Goal: Use online tool/utility: Utilize a website feature to perform a specific function

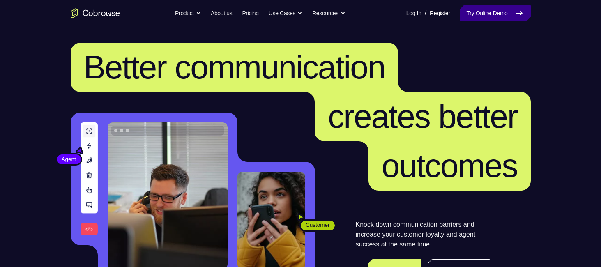
click at [493, 15] on link "Try Online Demo" at bounding box center [494, 13] width 71 height 16
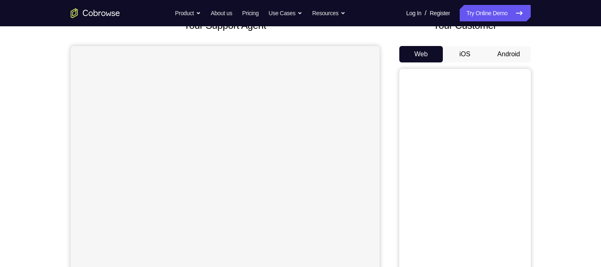
scroll to position [61, 0]
click at [467, 54] on button "iOS" at bounding box center [465, 54] width 44 height 16
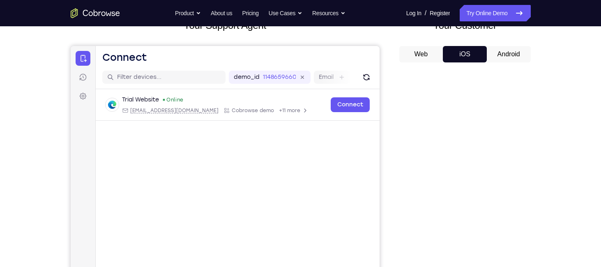
click at [505, 61] on button "Android" at bounding box center [509, 54] width 44 height 16
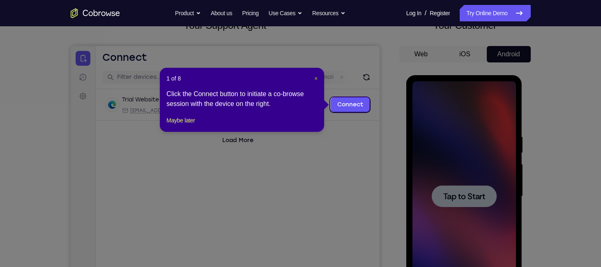
scroll to position [0, 0]
click at [314, 79] on span "×" at bounding box center [315, 78] width 3 height 7
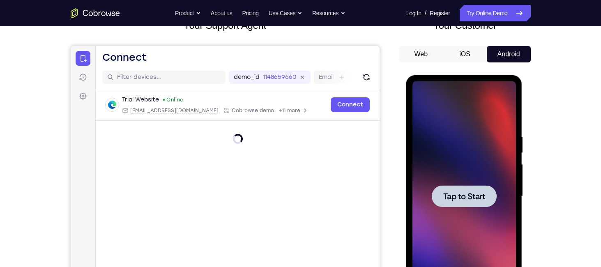
click at [464, 198] on span "Tap to Start" at bounding box center [464, 196] width 42 height 8
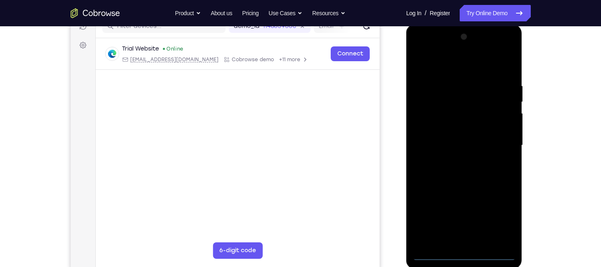
scroll to position [112, 0]
click at [465, 257] on div at bounding box center [463, 145] width 103 height 230
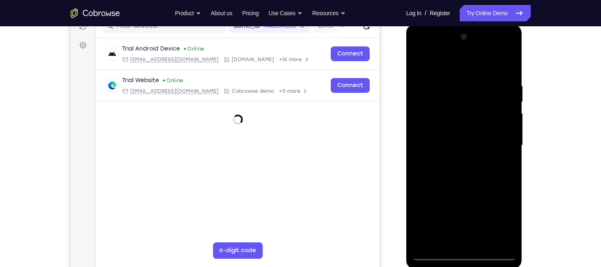
click at [504, 212] on div at bounding box center [463, 145] width 103 height 230
click at [450, 61] on div at bounding box center [463, 145] width 103 height 230
click at [496, 138] on div at bounding box center [463, 145] width 103 height 230
click at [455, 161] on div at bounding box center [463, 145] width 103 height 230
click at [454, 144] on div at bounding box center [463, 145] width 103 height 230
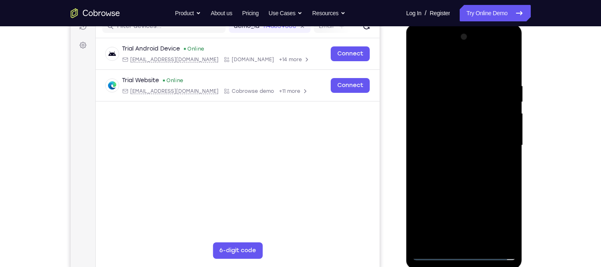
click at [452, 126] on div at bounding box center [463, 145] width 103 height 230
click at [452, 142] on div at bounding box center [463, 145] width 103 height 230
click at [457, 179] on div at bounding box center [463, 145] width 103 height 230
click at [509, 179] on div at bounding box center [463, 145] width 103 height 230
click at [453, 85] on div at bounding box center [463, 145] width 103 height 230
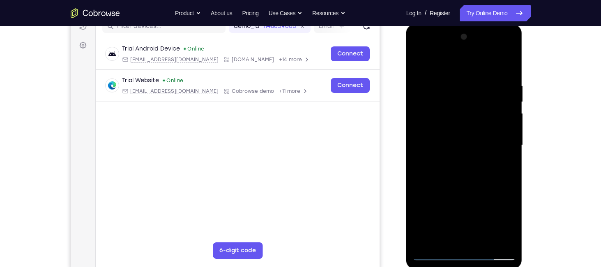
click at [420, 140] on div at bounding box center [463, 145] width 103 height 230
click at [505, 147] on div at bounding box center [463, 145] width 103 height 230
click at [500, 64] on div at bounding box center [463, 145] width 103 height 230
click at [420, 147] on div at bounding box center [463, 145] width 103 height 230
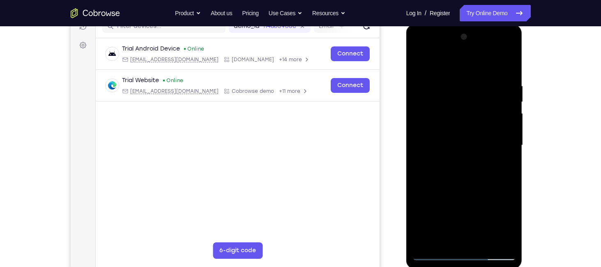
click at [513, 168] on div at bounding box center [463, 145] width 103 height 230
click at [495, 238] on div at bounding box center [463, 145] width 103 height 230
click at [497, 142] on div at bounding box center [463, 145] width 103 height 230
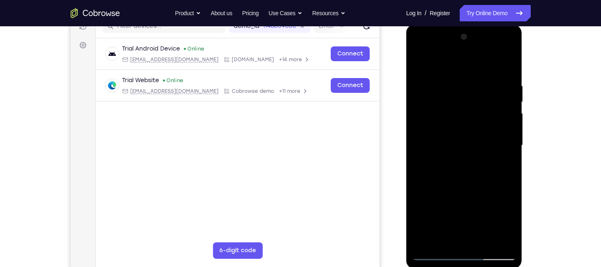
click at [497, 142] on div at bounding box center [463, 145] width 103 height 230
click at [421, 140] on div at bounding box center [463, 145] width 103 height 230
click at [441, 240] on div at bounding box center [463, 145] width 103 height 230
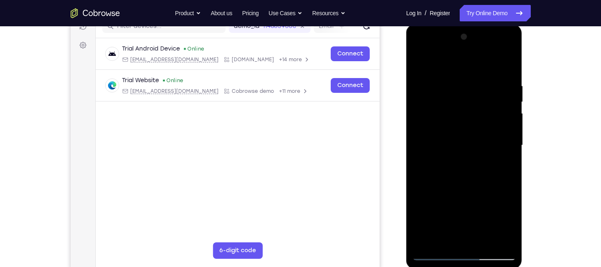
click at [493, 209] on div at bounding box center [463, 145] width 103 height 230
click at [504, 195] on div at bounding box center [463, 145] width 103 height 230
click at [436, 210] on div at bounding box center [463, 145] width 103 height 230
click at [494, 224] on div at bounding box center [463, 145] width 103 height 230
click at [493, 210] on div at bounding box center [463, 145] width 103 height 230
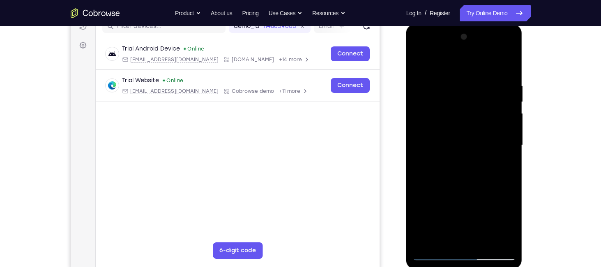
click at [509, 240] on div at bounding box center [463, 145] width 103 height 230
click at [478, 155] on div at bounding box center [463, 145] width 103 height 230
click at [483, 237] on div at bounding box center [463, 145] width 103 height 230
click at [500, 234] on div at bounding box center [463, 145] width 103 height 230
click at [491, 140] on div at bounding box center [463, 145] width 103 height 230
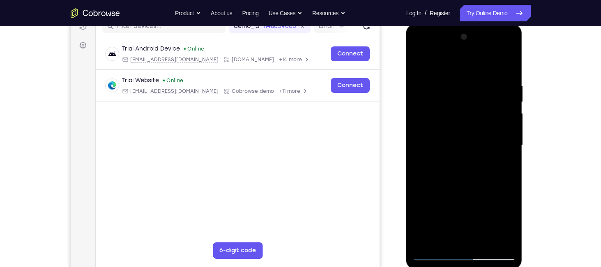
click at [481, 238] on div at bounding box center [463, 145] width 103 height 230
click at [500, 145] on div at bounding box center [463, 145] width 103 height 230
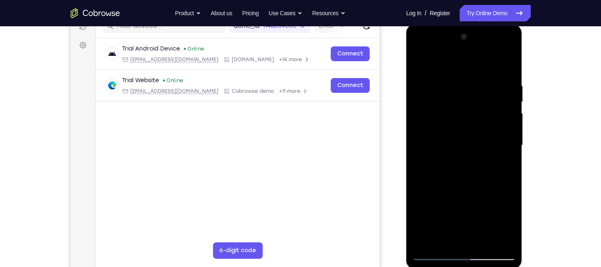
click at [500, 145] on div at bounding box center [463, 145] width 103 height 230
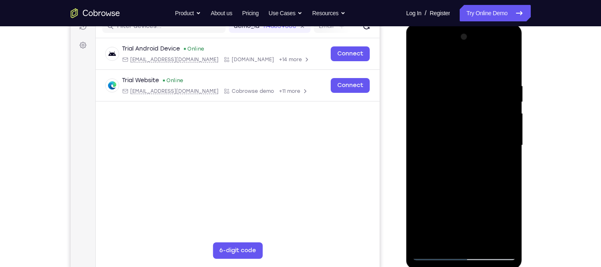
click at [496, 238] on div at bounding box center [463, 145] width 103 height 230
click at [508, 158] on div at bounding box center [463, 145] width 103 height 230
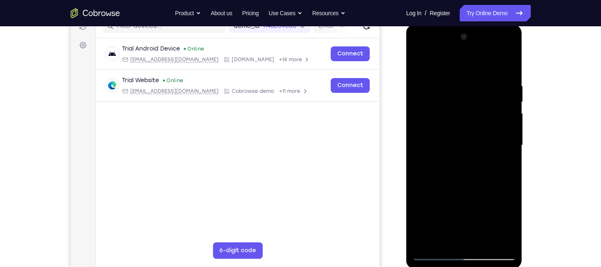
click at [508, 158] on div at bounding box center [463, 145] width 103 height 230
click at [502, 106] on div at bounding box center [463, 145] width 103 height 230
click at [506, 67] on div at bounding box center [463, 145] width 103 height 230
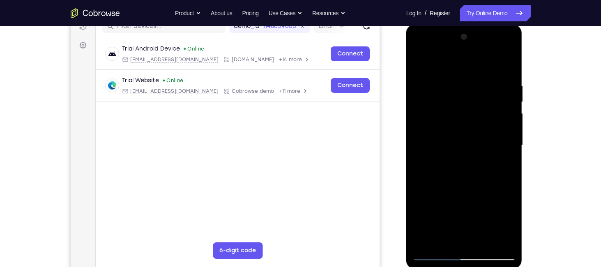
click at [506, 67] on div at bounding box center [463, 145] width 103 height 230
click at [483, 241] on div at bounding box center [463, 145] width 103 height 230
click at [463, 190] on div at bounding box center [463, 145] width 103 height 230
click at [419, 61] on div at bounding box center [463, 145] width 103 height 230
click at [447, 242] on div at bounding box center [463, 145] width 103 height 230
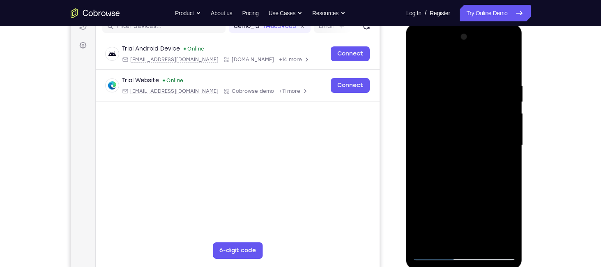
click at [436, 94] on div at bounding box center [463, 145] width 103 height 230
click at [418, 60] on div at bounding box center [463, 145] width 103 height 230
drag, startPoint x: 458, startPoint y: 172, endPoint x: 457, endPoint y: 125, distance: 47.2
click at [457, 125] on div at bounding box center [463, 145] width 103 height 230
drag, startPoint x: 471, startPoint y: 207, endPoint x: 466, endPoint y: 174, distance: 33.2
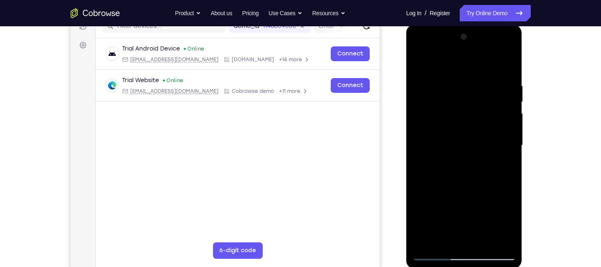
click at [466, 174] on div at bounding box center [463, 145] width 103 height 230
drag, startPoint x: 463, startPoint y: 191, endPoint x: 457, endPoint y: 142, distance: 48.3
click at [457, 142] on div at bounding box center [463, 145] width 103 height 230
drag, startPoint x: 460, startPoint y: 137, endPoint x: 466, endPoint y: 199, distance: 62.2
click at [466, 199] on div at bounding box center [463, 145] width 103 height 230
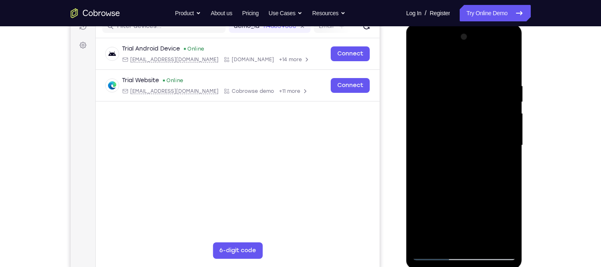
click at [426, 107] on div at bounding box center [463, 145] width 103 height 230
click at [419, 63] on div at bounding box center [463, 145] width 103 height 230
click at [424, 236] on div at bounding box center [463, 145] width 103 height 230
drag, startPoint x: 451, startPoint y: 184, endPoint x: 448, endPoint y: 129, distance: 54.7
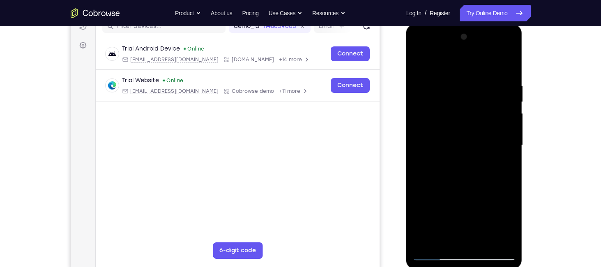
click at [448, 129] on div at bounding box center [463, 145] width 103 height 230
drag, startPoint x: 456, startPoint y: 181, endPoint x: 450, endPoint y: 104, distance: 77.4
click at [450, 104] on div at bounding box center [463, 145] width 103 height 230
click at [459, 174] on div at bounding box center [463, 145] width 103 height 230
drag, startPoint x: 459, startPoint y: 174, endPoint x: 455, endPoint y: 113, distance: 61.0
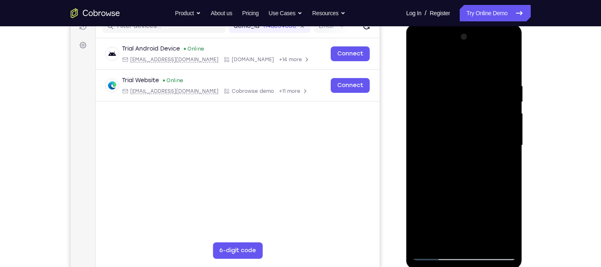
click at [455, 113] on div at bounding box center [463, 145] width 103 height 230
drag, startPoint x: 464, startPoint y: 170, endPoint x: 467, endPoint y: 102, distance: 68.2
click at [467, 102] on div at bounding box center [463, 145] width 103 height 230
drag, startPoint x: 467, startPoint y: 163, endPoint x: 465, endPoint y: 118, distance: 44.4
click at [465, 118] on div at bounding box center [463, 145] width 103 height 230
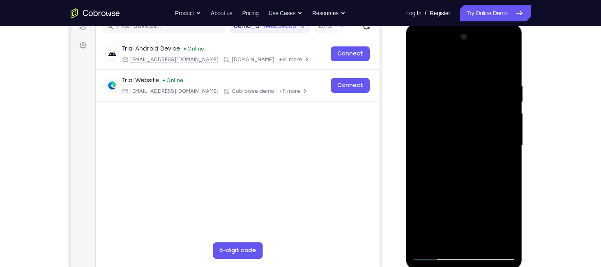
drag, startPoint x: 470, startPoint y: 129, endPoint x: 462, endPoint y: 221, distance: 92.3
click at [462, 221] on div at bounding box center [463, 145] width 103 height 230
drag, startPoint x: 475, startPoint y: 141, endPoint x: 473, endPoint y: 182, distance: 40.7
click at [473, 182] on div at bounding box center [463, 145] width 103 height 230
click at [510, 118] on div at bounding box center [463, 145] width 103 height 230
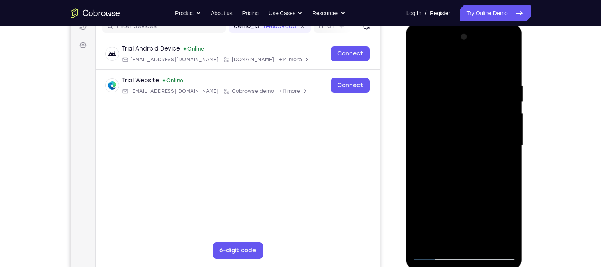
click at [510, 118] on div at bounding box center [463, 145] width 103 height 230
drag, startPoint x: 474, startPoint y: 189, endPoint x: 466, endPoint y: 108, distance: 80.9
click at [466, 108] on div at bounding box center [463, 145] width 103 height 230
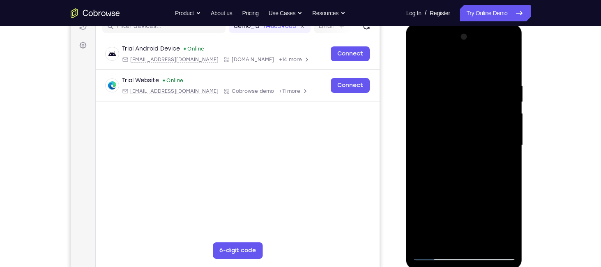
drag, startPoint x: 460, startPoint y: 188, endPoint x: 458, endPoint y: 135, distance: 53.0
click at [458, 135] on div at bounding box center [463, 145] width 103 height 230
drag, startPoint x: 451, startPoint y: 175, endPoint x: 443, endPoint y: 85, distance: 90.7
click at [443, 85] on div at bounding box center [463, 145] width 103 height 230
drag, startPoint x: 464, startPoint y: 120, endPoint x: 465, endPoint y: 176, distance: 55.4
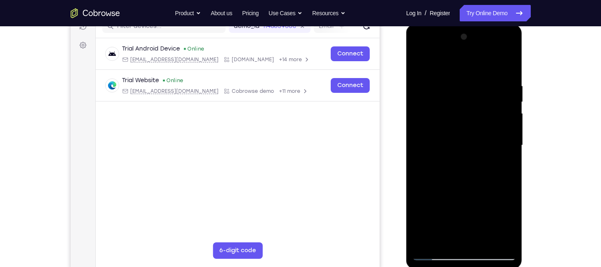
click at [465, 176] on div at bounding box center [463, 145] width 103 height 230
drag, startPoint x: 465, startPoint y: 176, endPoint x: 457, endPoint y: 125, distance: 51.1
click at [457, 125] on div at bounding box center [463, 145] width 103 height 230
drag, startPoint x: 463, startPoint y: 161, endPoint x: 457, endPoint y: 213, distance: 52.1
click at [457, 213] on div at bounding box center [463, 145] width 103 height 230
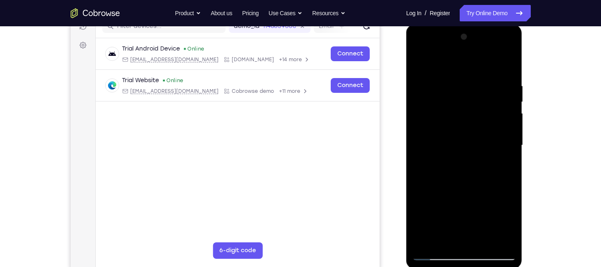
drag, startPoint x: 460, startPoint y: 138, endPoint x: 459, endPoint y: 180, distance: 41.5
click at [459, 180] on div at bounding box center [463, 145] width 103 height 230
click at [508, 140] on div at bounding box center [463, 145] width 103 height 230
drag, startPoint x: 473, startPoint y: 211, endPoint x: 461, endPoint y: 142, distance: 70.9
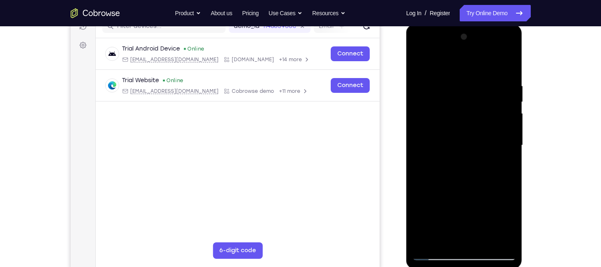
click at [461, 142] on div at bounding box center [463, 145] width 103 height 230
drag, startPoint x: 476, startPoint y: 214, endPoint x: 460, endPoint y: 152, distance: 64.1
click at [460, 152] on div at bounding box center [463, 145] width 103 height 230
click at [512, 115] on div at bounding box center [463, 145] width 103 height 230
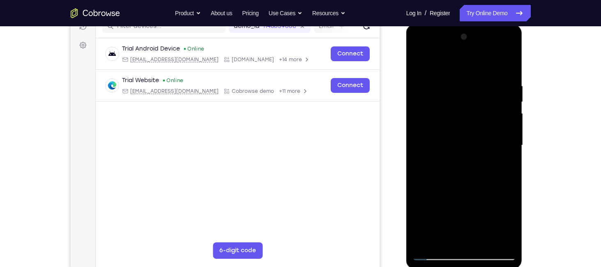
click at [512, 115] on div at bounding box center [463, 145] width 103 height 230
drag, startPoint x: 494, startPoint y: 163, endPoint x: 479, endPoint y: 120, distance: 45.8
click at [479, 120] on div at bounding box center [463, 145] width 103 height 230
drag, startPoint x: 461, startPoint y: 207, endPoint x: 455, endPoint y: 173, distance: 33.7
click at [455, 173] on div at bounding box center [463, 145] width 103 height 230
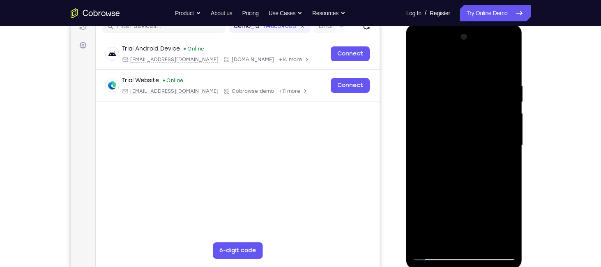
drag, startPoint x: 455, startPoint y: 206, endPoint x: 450, endPoint y: 160, distance: 46.3
click at [450, 160] on div at bounding box center [463, 145] width 103 height 230
click at [508, 129] on div at bounding box center [463, 145] width 103 height 230
drag, startPoint x: 474, startPoint y: 195, endPoint x: 466, endPoint y: 146, distance: 49.9
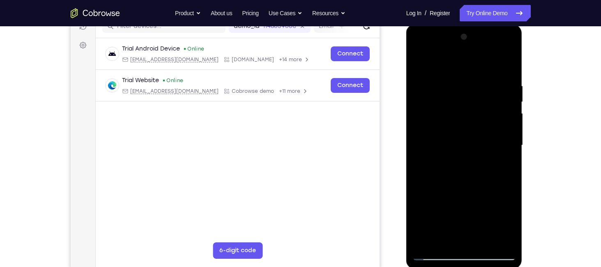
click at [466, 146] on div at bounding box center [463, 145] width 103 height 230
drag, startPoint x: 464, startPoint y: 200, endPoint x: 468, endPoint y: 138, distance: 62.2
click at [464, 150] on div at bounding box center [463, 145] width 103 height 230
click at [510, 174] on div at bounding box center [463, 145] width 103 height 230
drag, startPoint x: 468, startPoint y: 186, endPoint x: 462, endPoint y: 137, distance: 48.8
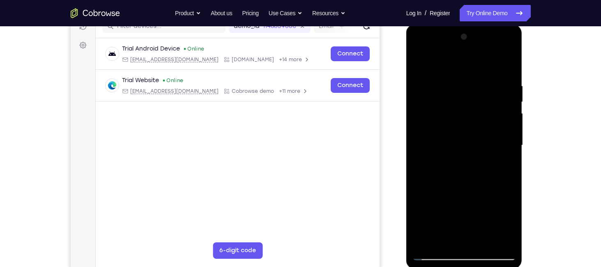
click at [462, 137] on div at bounding box center [463, 145] width 103 height 230
drag, startPoint x: 464, startPoint y: 197, endPoint x: 458, endPoint y: 119, distance: 78.7
click at [458, 119] on div at bounding box center [463, 145] width 103 height 230
drag, startPoint x: 470, startPoint y: 180, endPoint x: 462, endPoint y: 98, distance: 82.5
click at [462, 98] on div at bounding box center [463, 145] width 103 height 230
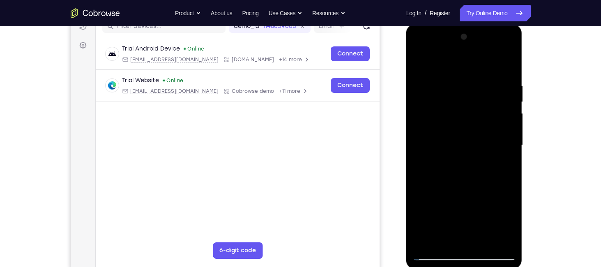
drag, startPoint x: 468, startPoint y: 155, endPoint x: 461, endPoint y: 103, distance: 52.2
click at [461, 103] on div at bounding box center [463, 145] width 103 height 230
drag, startPoint x: 465, startPoint y: 163, endPoint x: 460, endPoint y: 106, distance: 57.7
click at [460, 106] on div at bounding box center [463, 145] width 103 height 230
drag, startPoint x: 467, startPoint y: 181, endPoint x: 462, endPoint y: 135, distance: 46.6
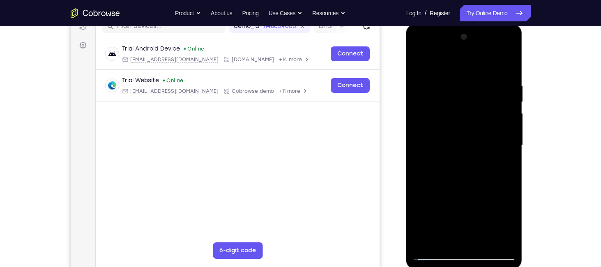
click at [462, 135] on div at bounding box center [463, 145] width 103 height 230
drag, startPoint x: 493, startPoint y: 175, endPoint x: 480, endPoint y: 108, distance: 68.1
click at [480, 108] on div at bounding box center [463, 145] width 103 height 230
drag, startPoint x: 467, startPoint y: 196, endPoint x: 459, endPoint y: 140, distance: 56.0
click at [459, 140] on div at bounding box center [463, 145] width 103 height 230
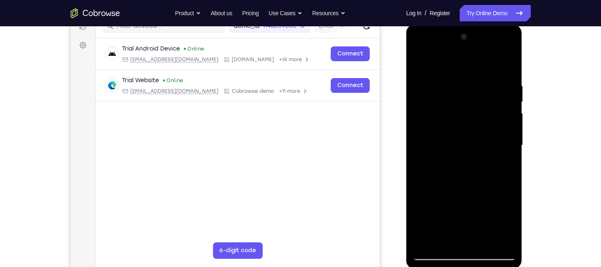
drag, startPoint x: 464, startPoint y: 184, endPoint x: 457, endPoint y: 136, distance: 48.0
click at [457, 136] on div at bounding box center [463, 145] width 103 height 230
click at [509, 160] on div at bounding box center [463, 145] width 103 height 230
drag, startPoint x: 476, startPoint y: 200, endPoint x: 468, endPoint y: 155, distance: 45.6
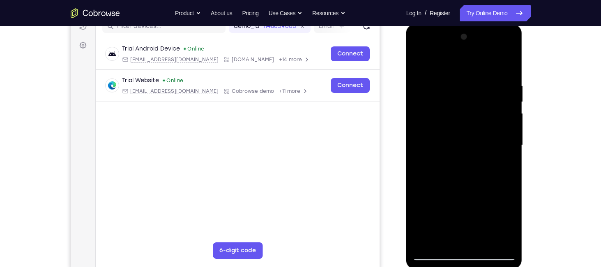
click at [468, 155] on div at bounding box center [463, 145] width 103 height 230
click at [420, 122] on div at bounding box center [463, 145] width 103 height 230
